Goal: Task Accomplishment & Management: Use online tool/utility

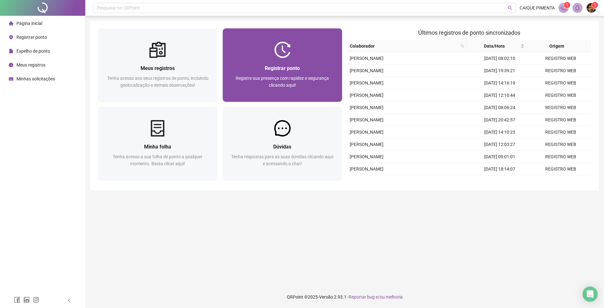
click at [295, 58] on div at bounding box center [283, 50] width 120 height 16
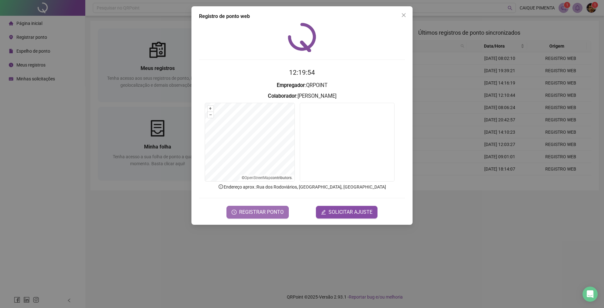
click at [278, 209] on span "REGISTRAR PONTO" at bounding box center [261, 213] width 45 height 8
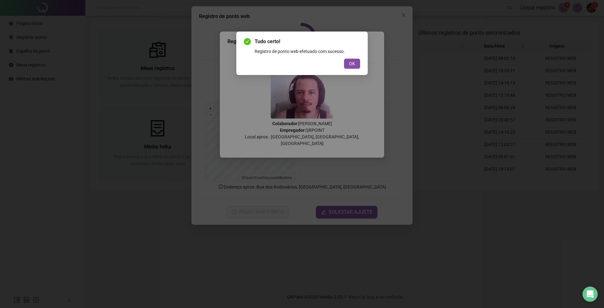
click at [364, 63] on div "Tudo certo! Registro de ponto web efetuado com sucesso. OK" at bounding box center [301, 54] width 131 height 44
click at [360, 64] on div "Tudo certo! Registro de ponto web efetuado com sucesso. OK" at bounding box center [301, 54] width 131 height 44
click at [346, 64] on button "OK" at bounding box center [352, 64] width 16 height 10
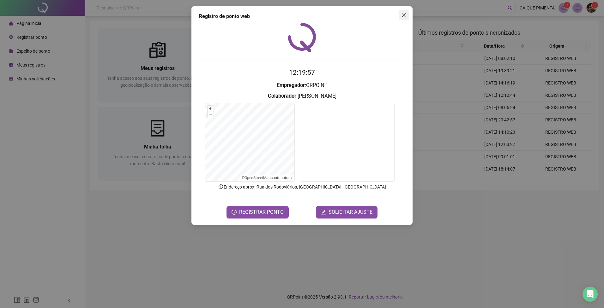
click at [402, 17] on icon "close" at bounding box center [403, 15] width 5 height 5
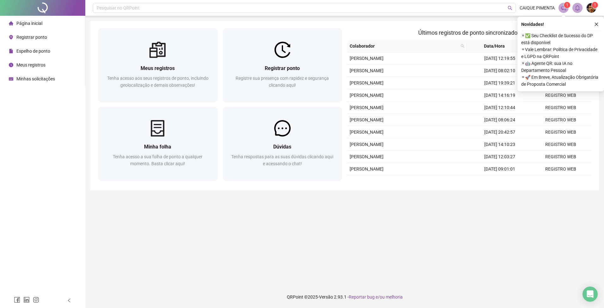
drag, startPoint x: 422, startPoint y: 236, endPoint x: 425, endPoint y: 233, distance: 3.8
click at [423, 235] on main "Meus registros Tenha acesso aos seus registros de ponto, incluindo geolocalizaç…" at bounding box center [344, 151] width 508 height 261
click at [595, 25] on icon "close" at bounding box center [596, 24] width 3 height 3
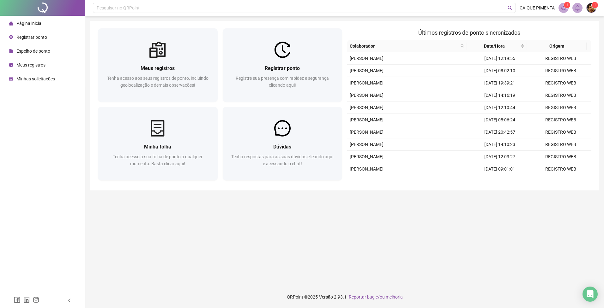
click at [457, 20] on div "Pesquisar no QRPoint CAIQUE PIMENTA 1 1 Meus registros Tenha acesso aos seus re…" at bounding box center [344, 154] width 518 height 308
